Goal: Complete application form

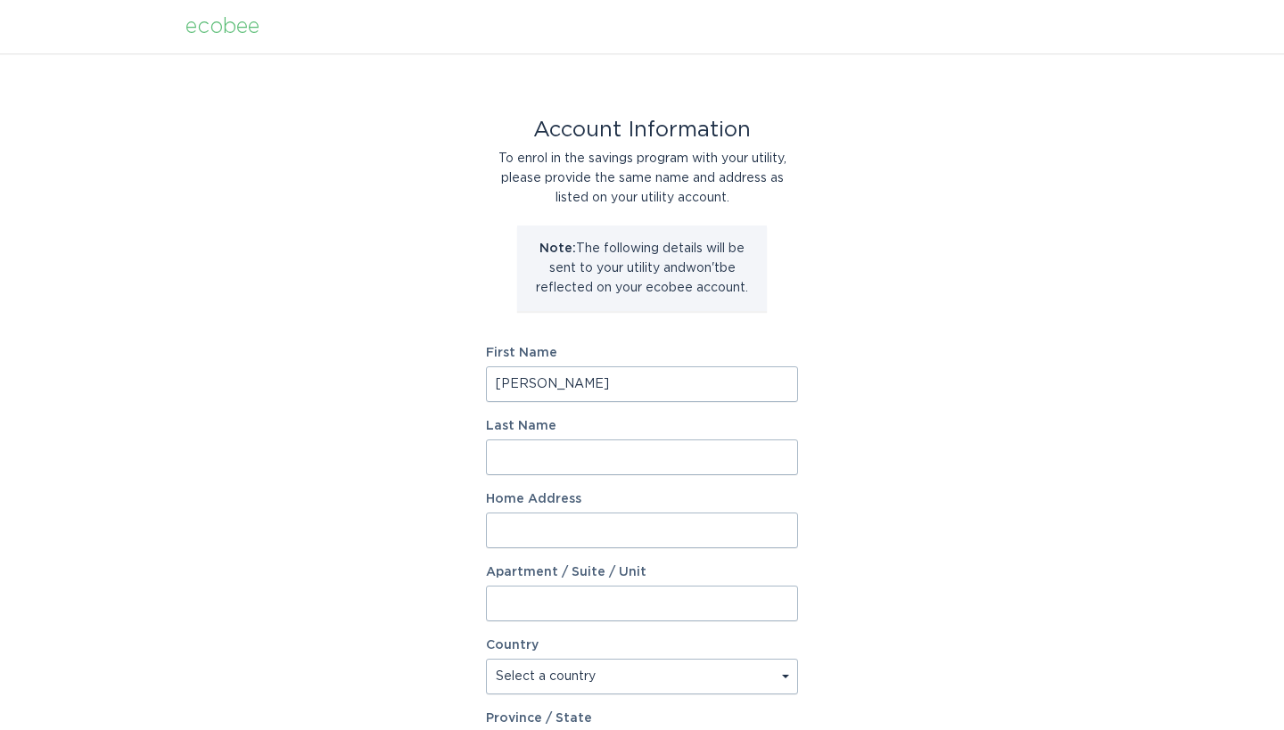
type input "[PERSON_NAME]"
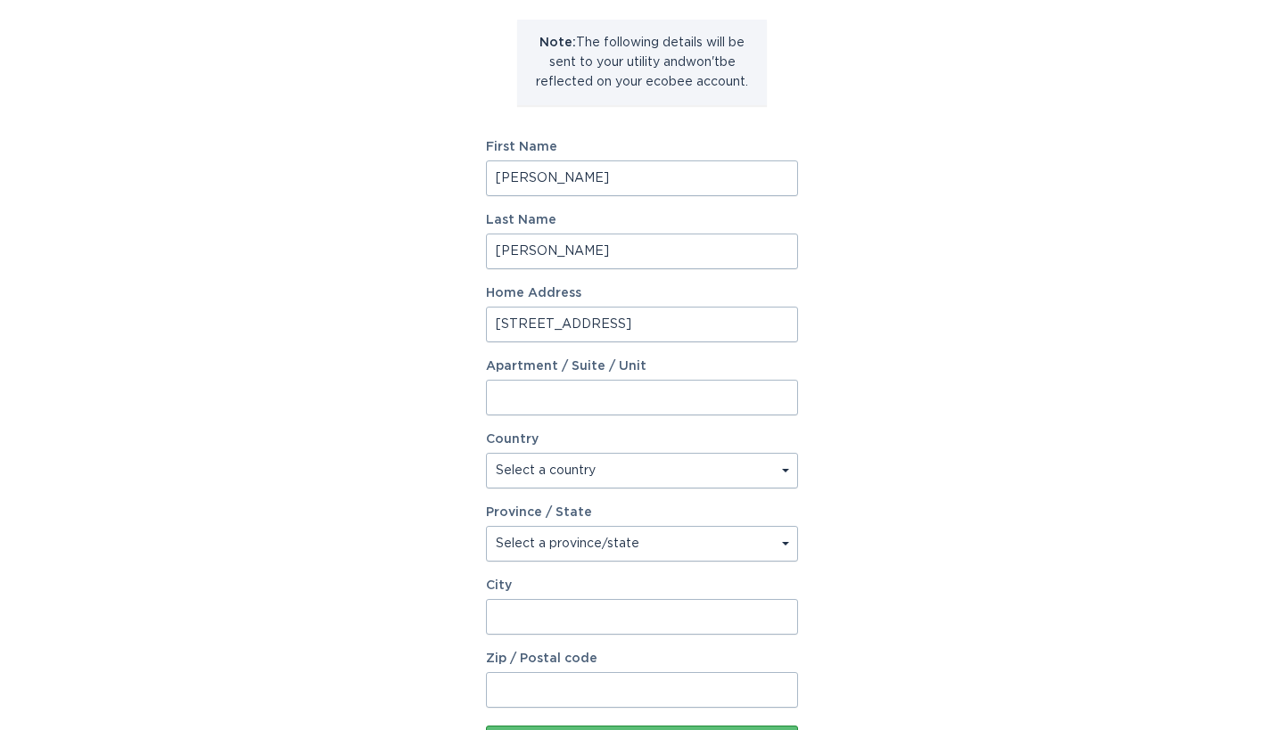
scroll to position [236, 0]
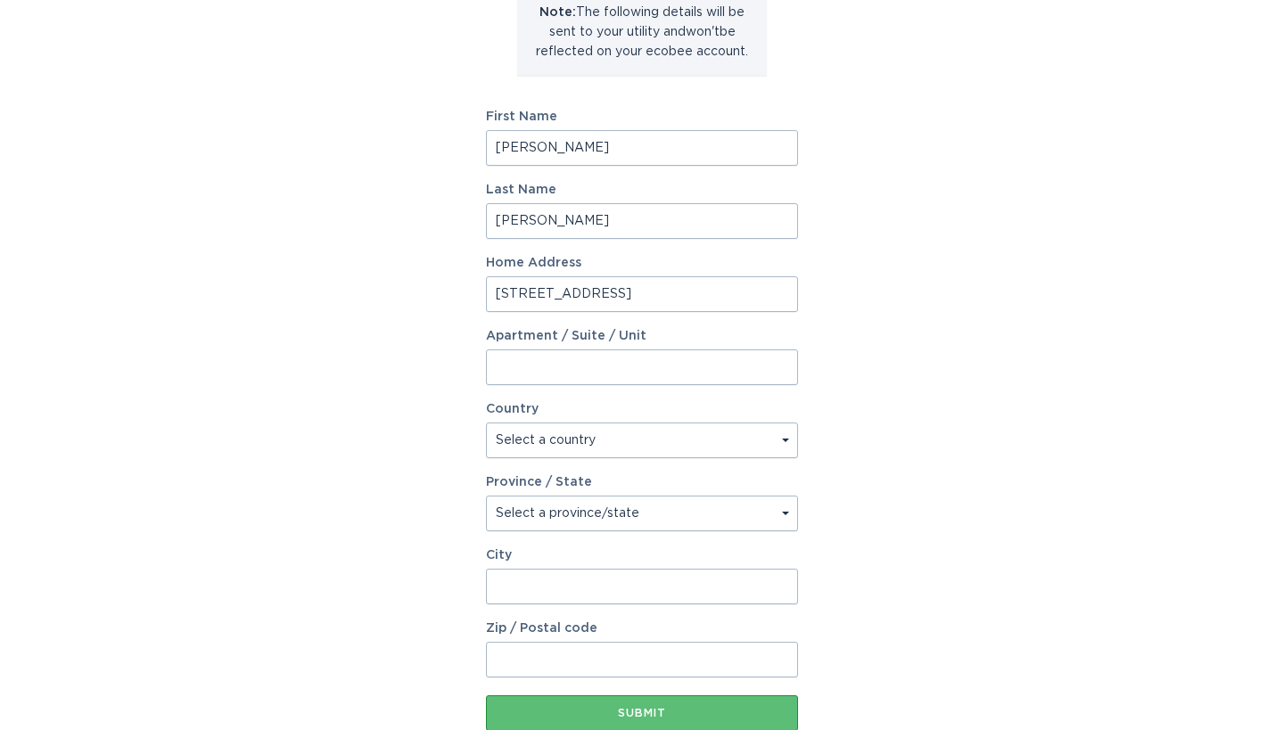
type input "[STREET_ADDRESS]"
select select "US"
select select "NY"
type input "southampton"
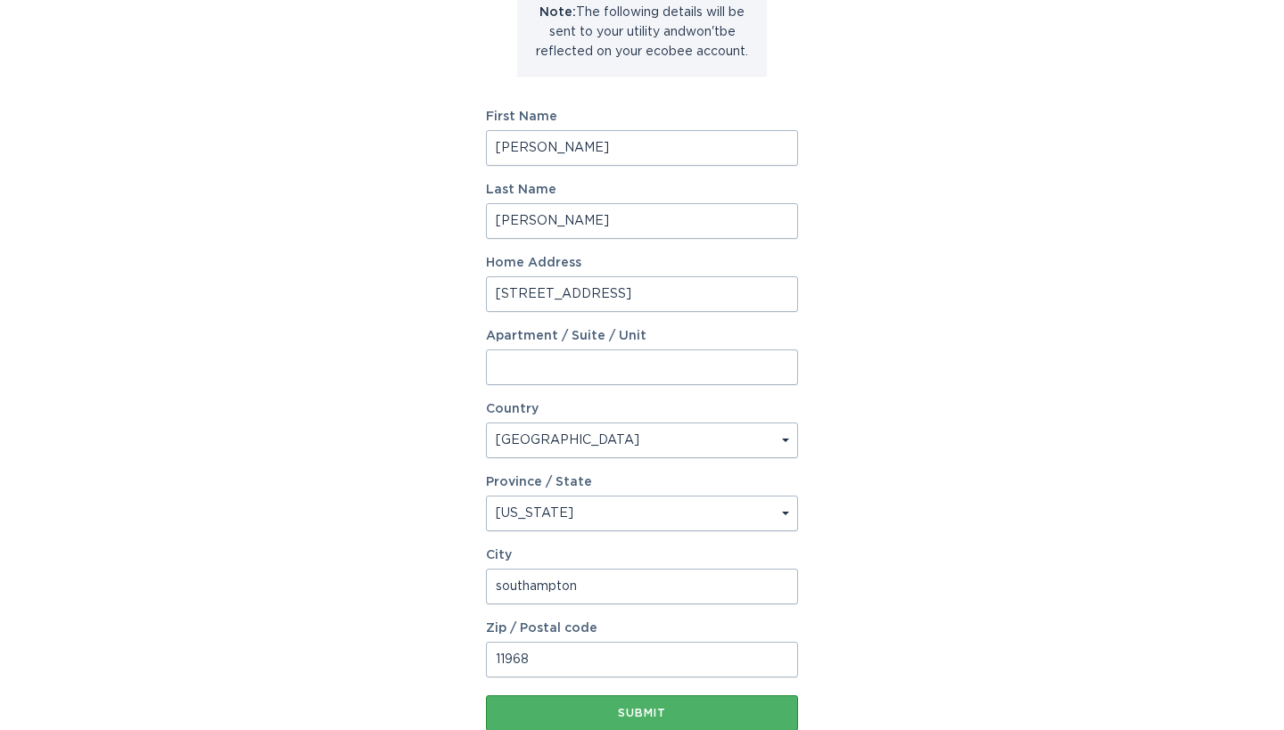
type input "11968"
click at [680, 720] on button "Submit" at bounding box center [642, 714] width 312 height 36
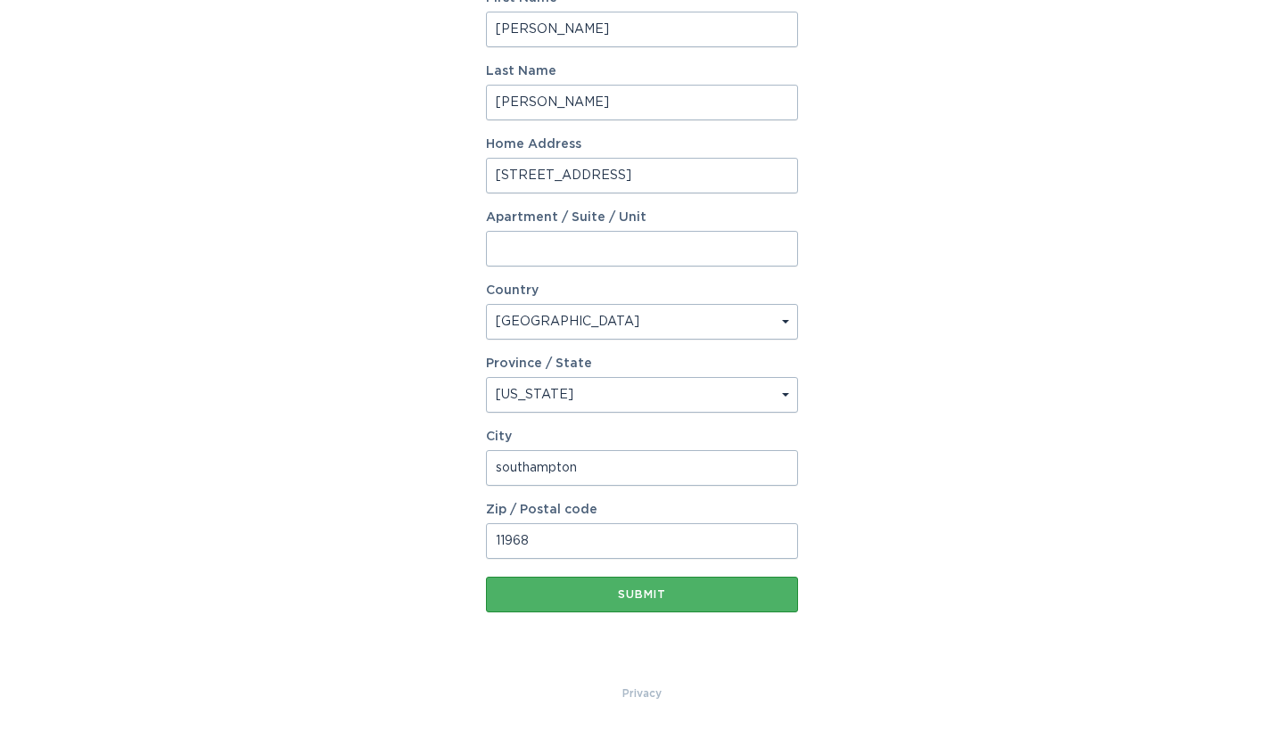
scroll to position [375, 0]
click at [653, 590] on div "Submit" at bounding box center [642, 594] width 294 height 11
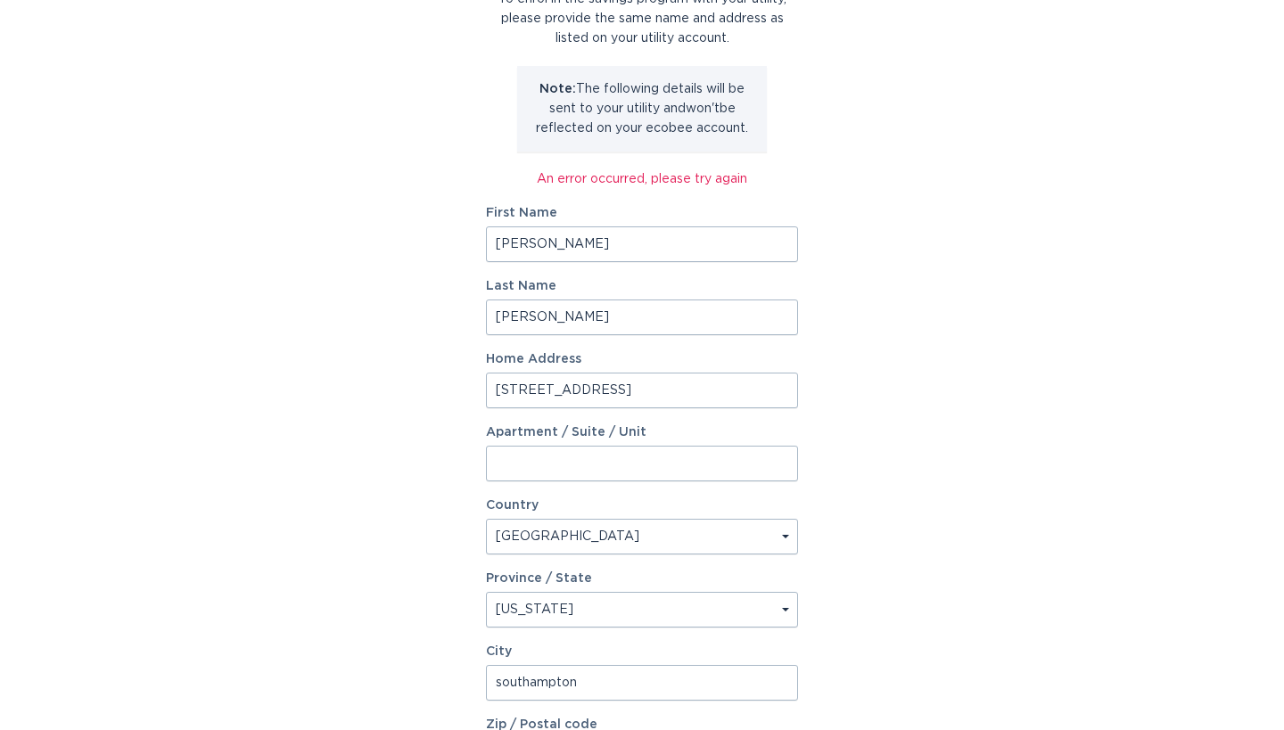
scroll to position [162, 0]
click at [556, 243] on input "[PERSON_NAME]" at bounding box center [642, 242] width 312 height 36
type input "g"
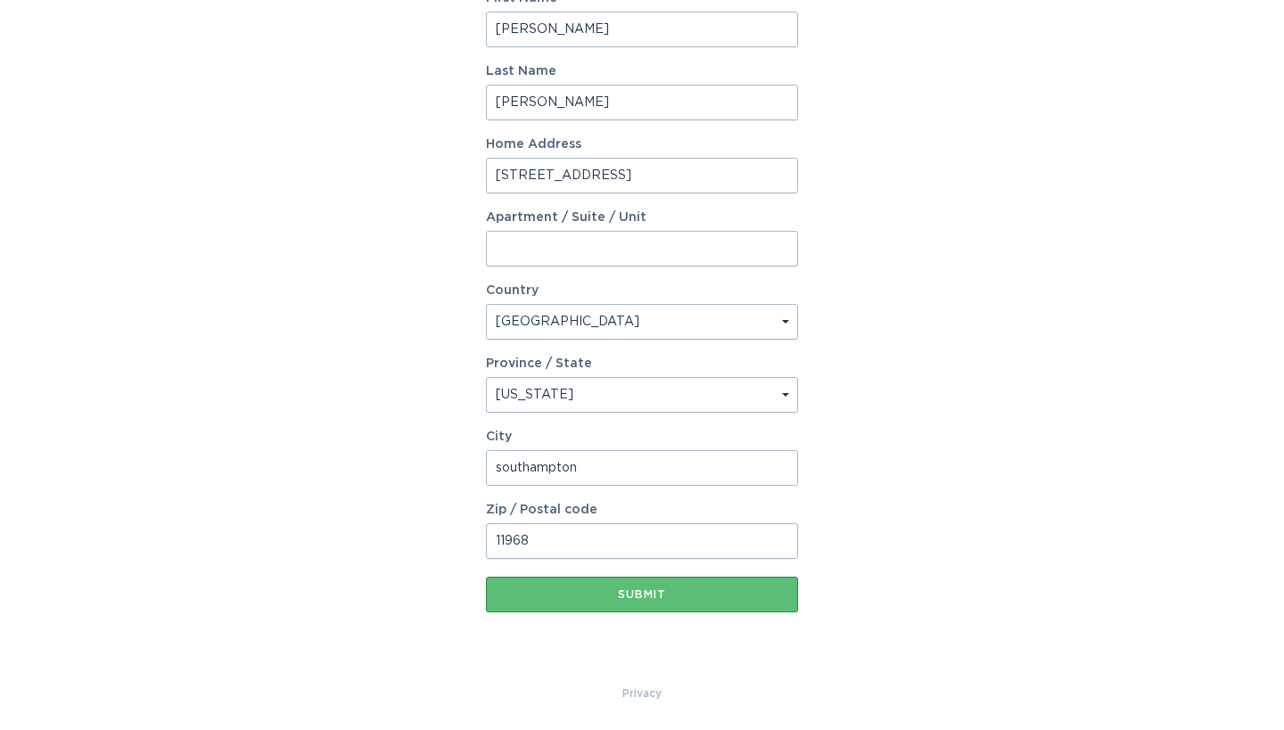
scroll to position [375, 0]
type input "[PERSON_NAME]"
click at [685, 595] on div "Submit" at bounding box center [642, 594] width 294 height 11
click at [647, 595] on div "Submit" at bounding box center [642, 594] width 294 height 11
click at [687, 601] on button "Submit" at bounding box center [642, 595] width 312 height 36
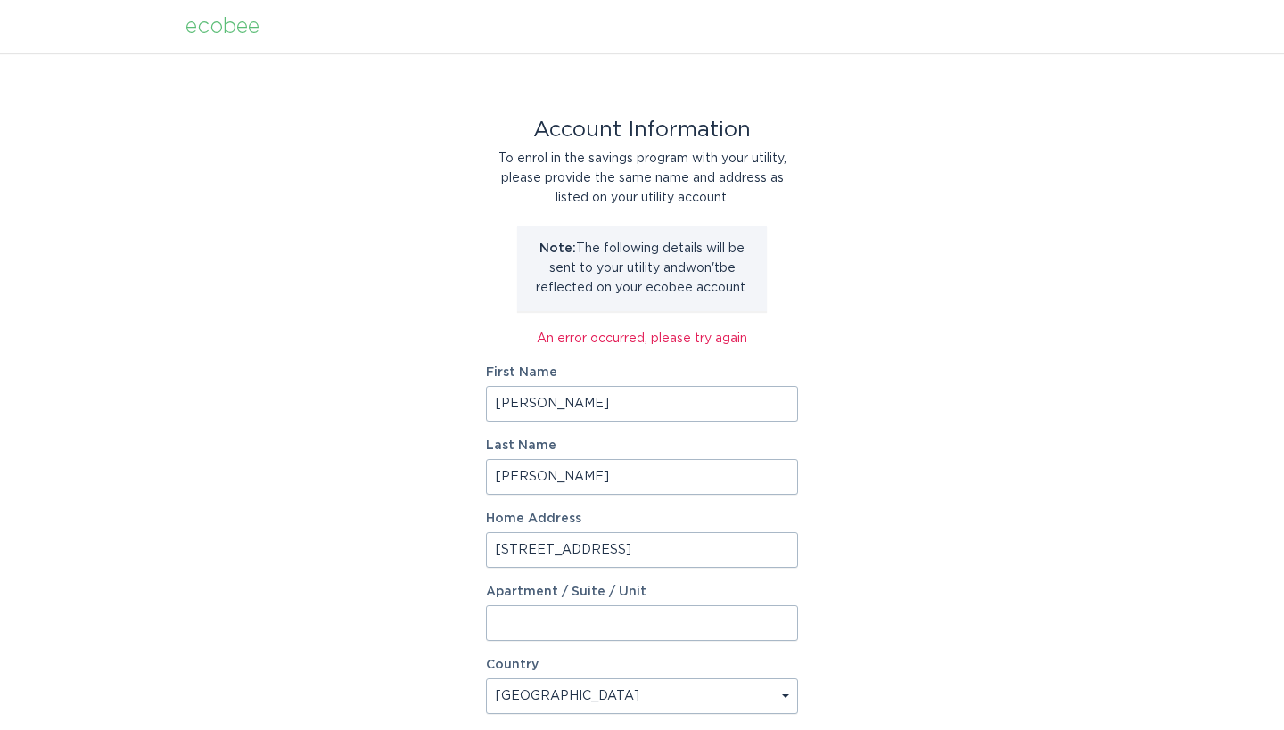
scroll to position [0, 0]
